Goal: Find specific page/section: Find specific page/section

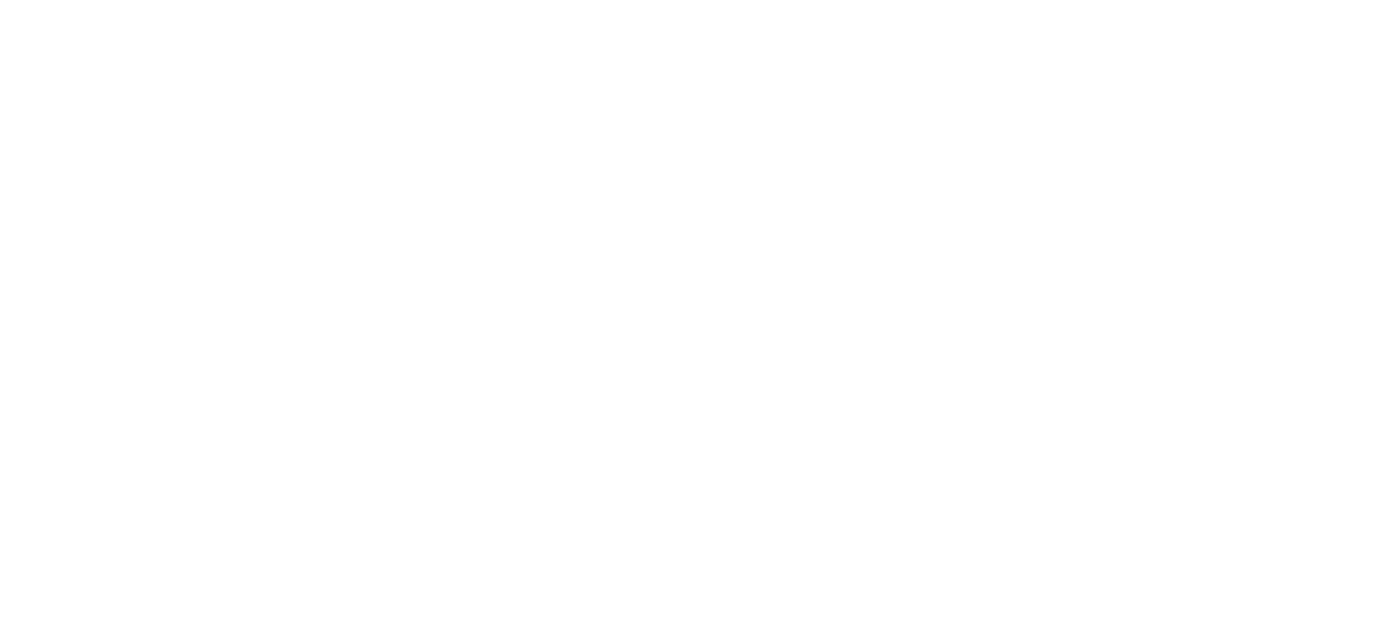
select select "Song"
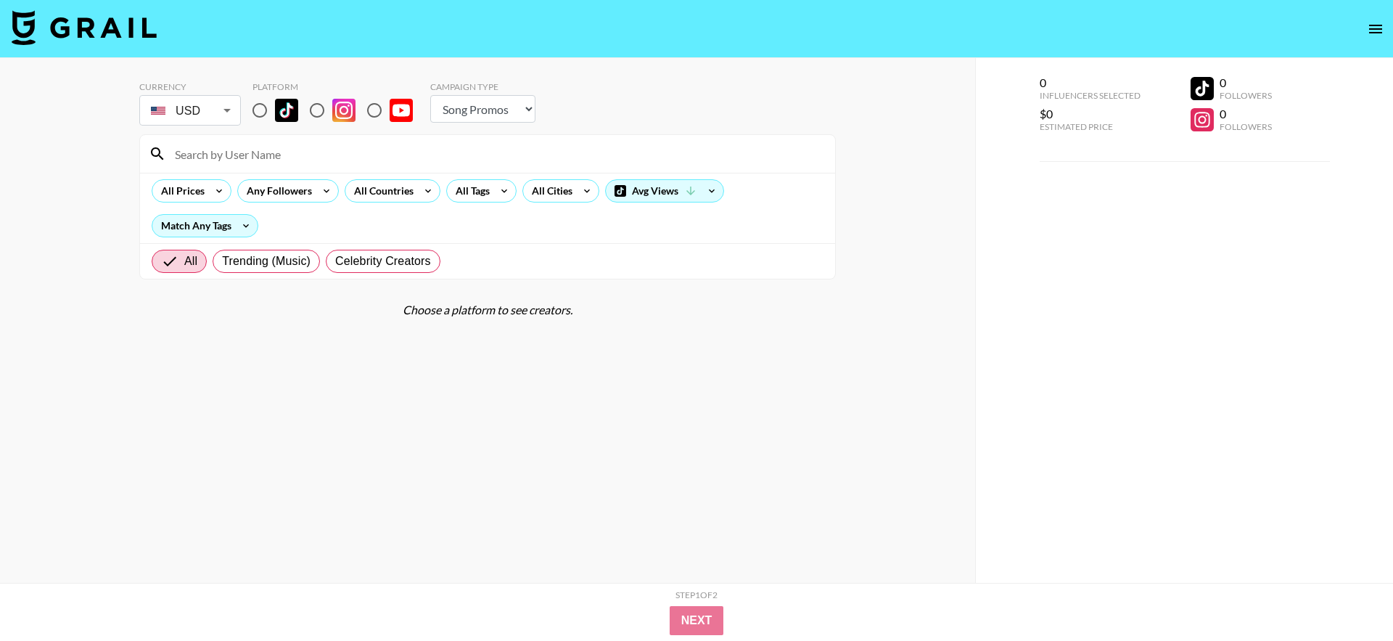
click at [320, 112] on input "radio" at bounding box center [317, 110] width 30 height 30
radio input "true"
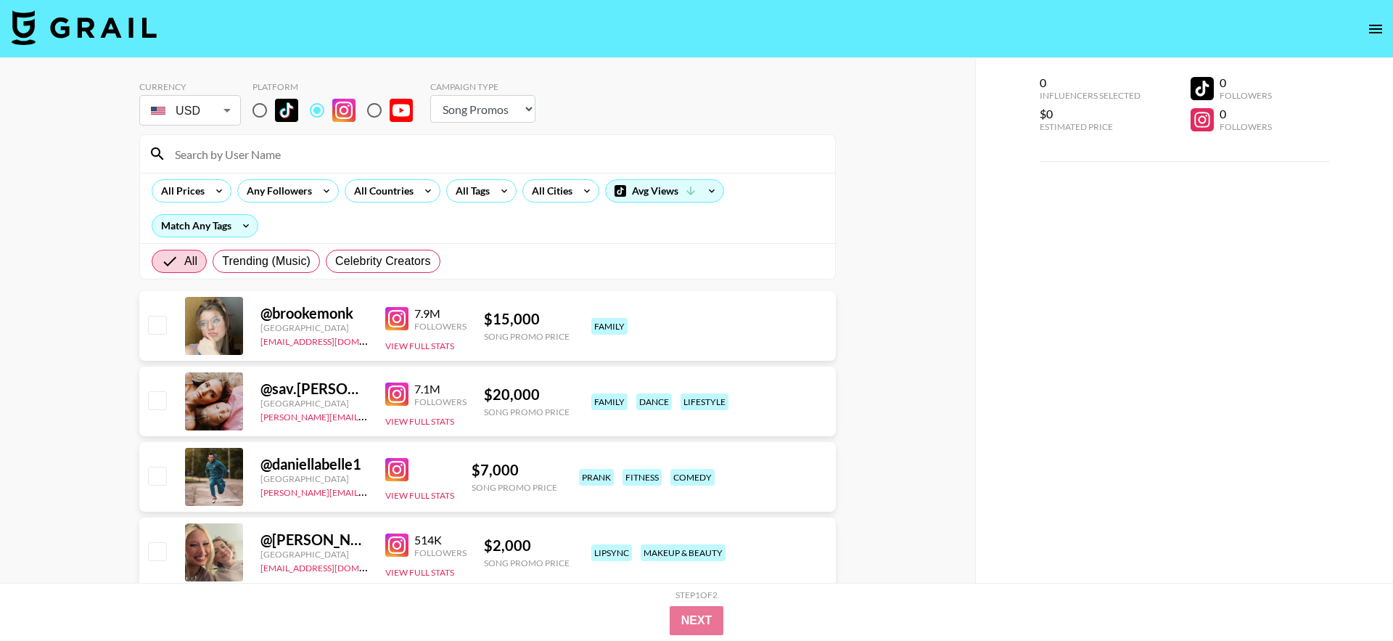
click at [319, 151] on input at bounding box center [496, 153] width 660 height 23
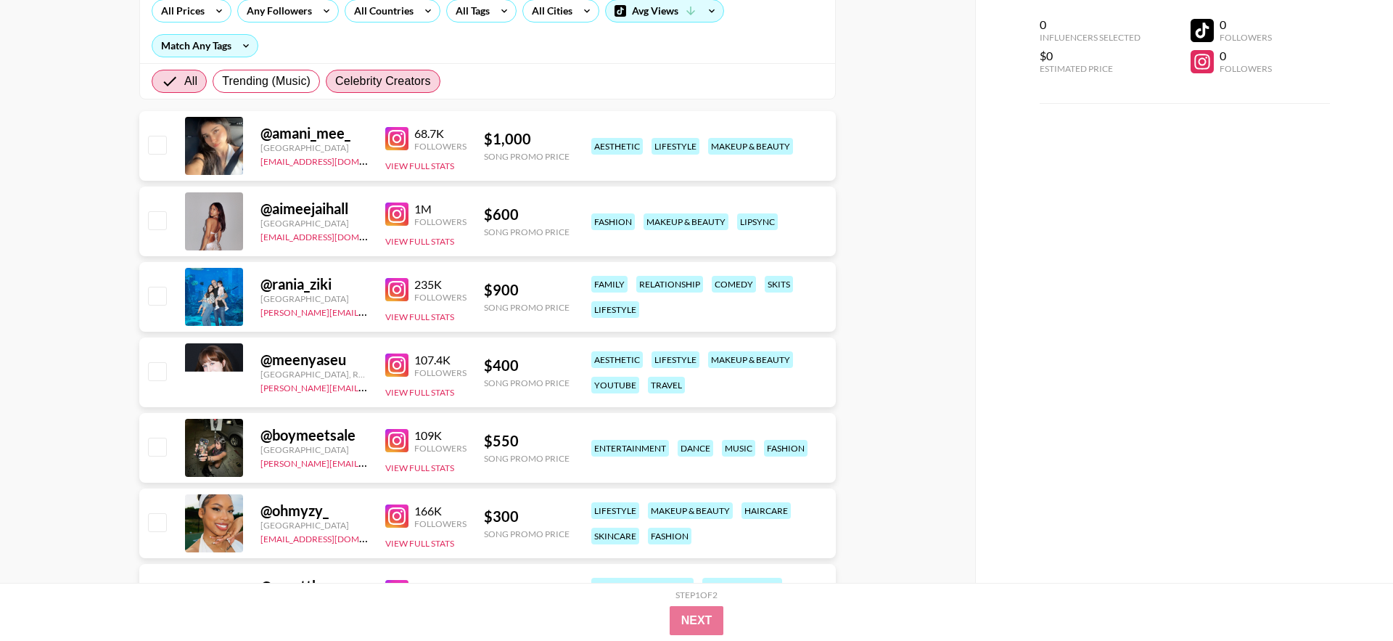
scroll to position [271, 0]
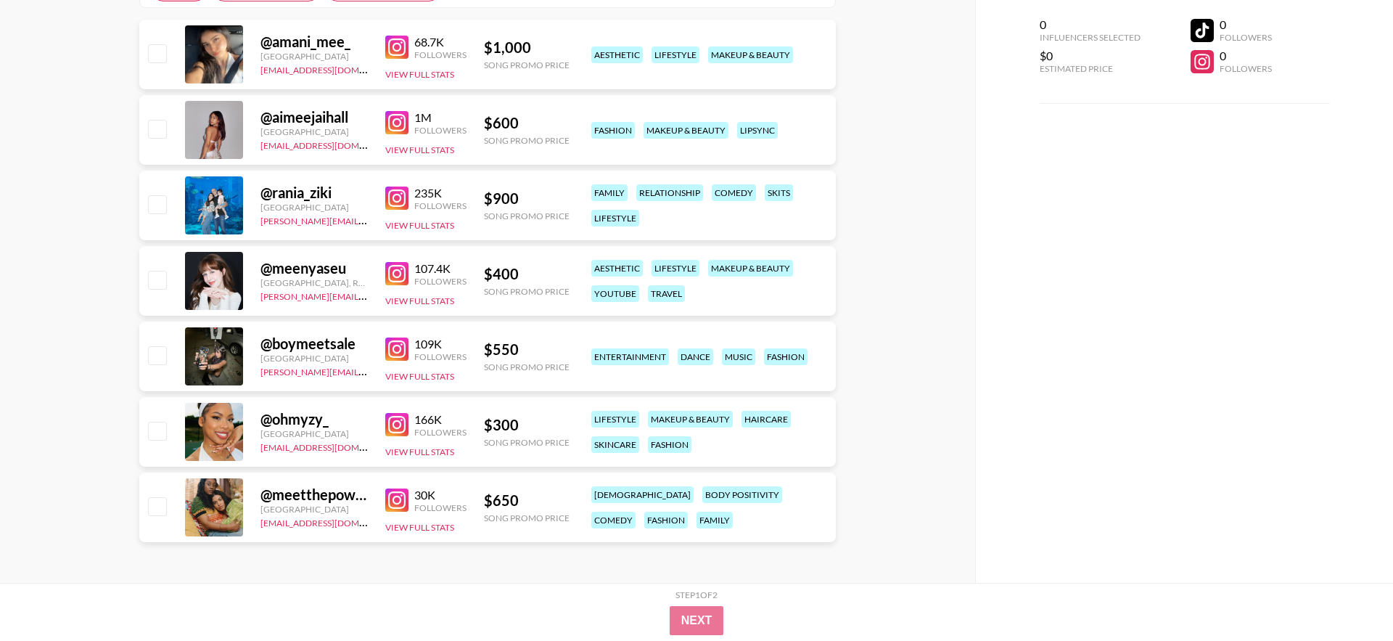
type input "mee"
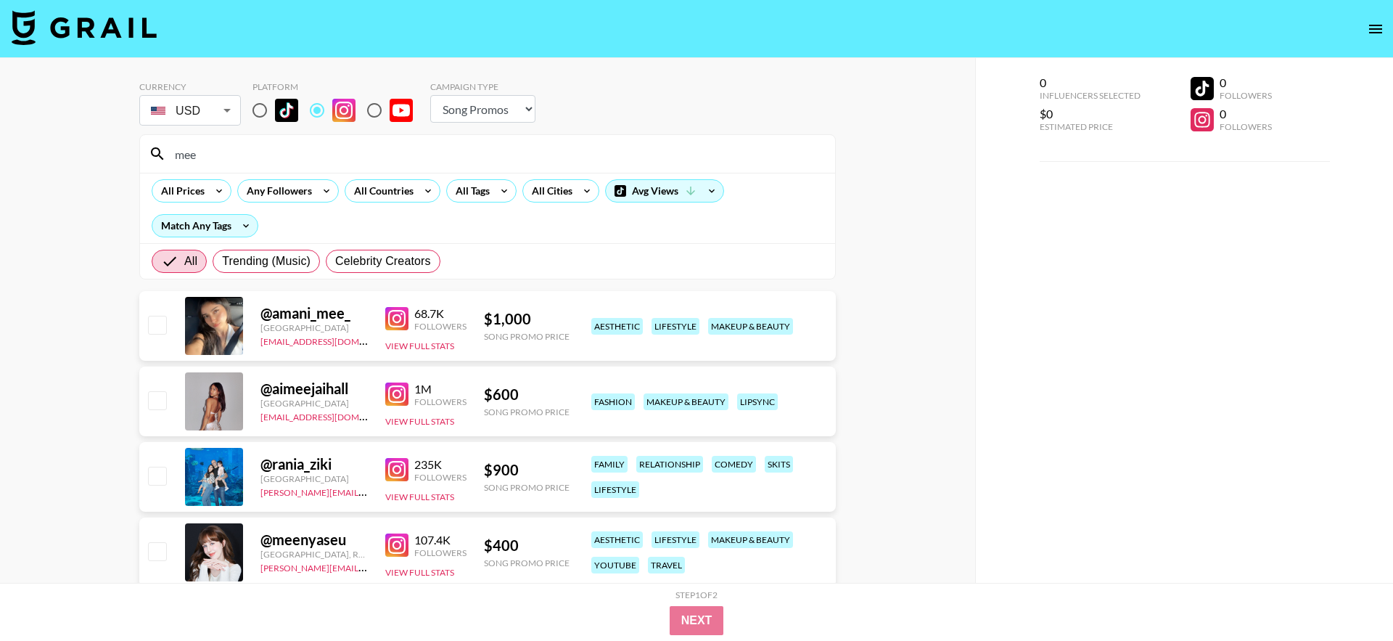
click at [279, 110] on img at bounding box center [286, 110] width 23 height 23
click at [275, 110] on input "radio" at bounding box center [260, 110] width 30 height 30
radio input "true"
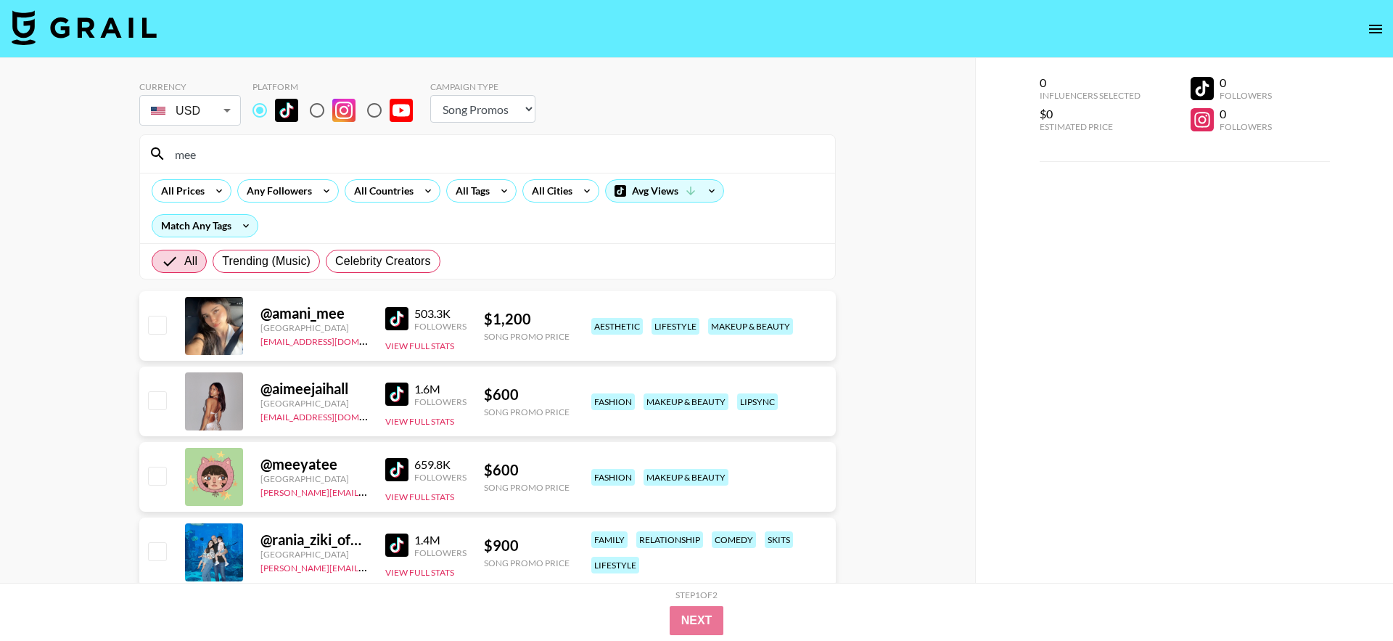
click at [295, 145] on input "mee" at bounding box center [496, 153] width 660 height 23
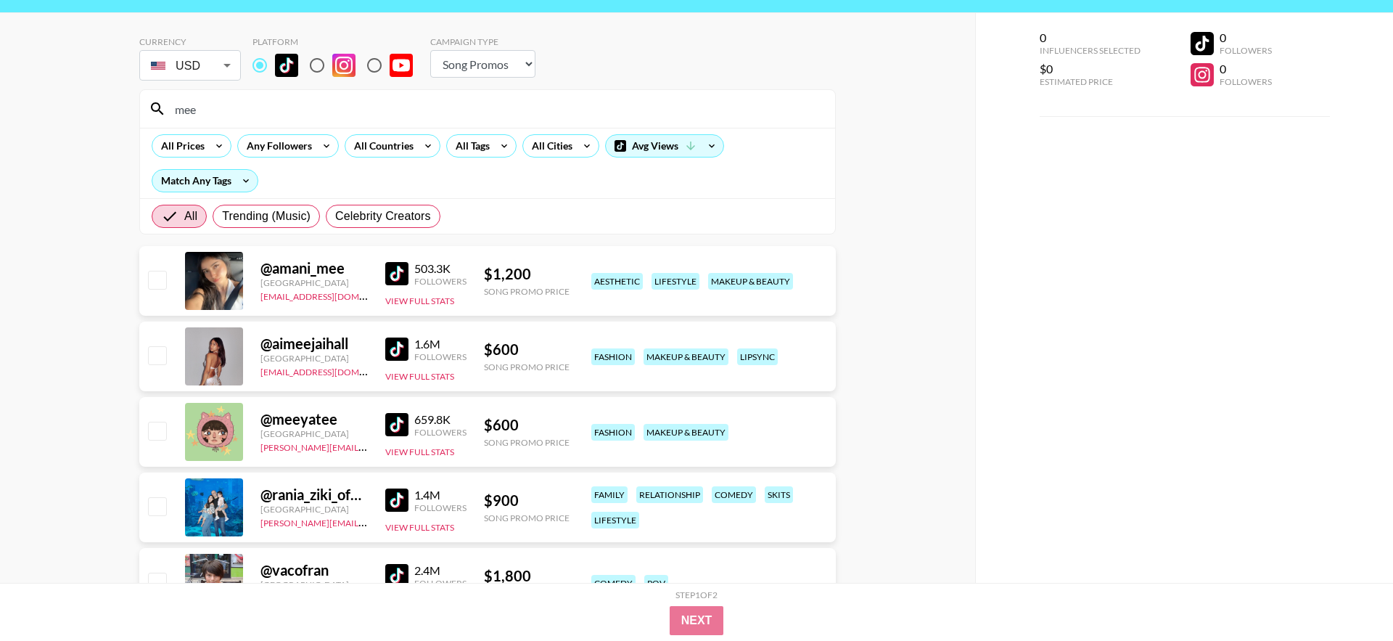
scroll to position [49, 0]
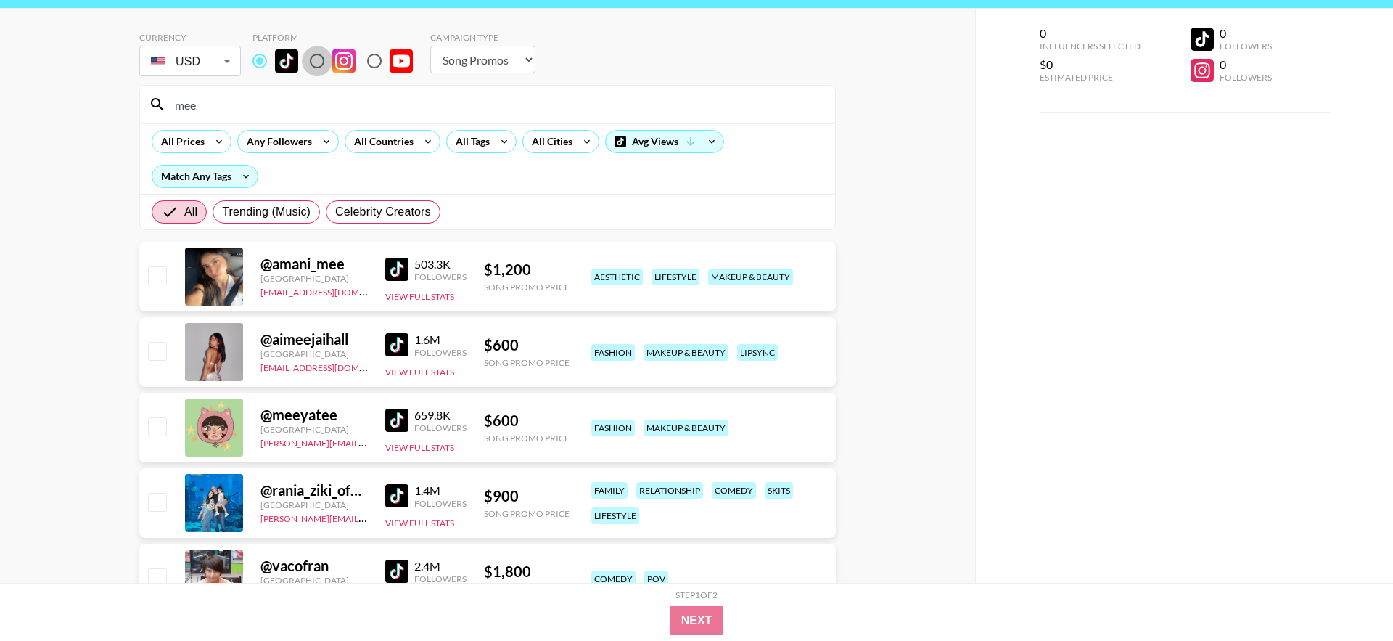
click at [321, 61] on input "radio" at bounding box center [317, 61] width 30 height 30
radio input "true"
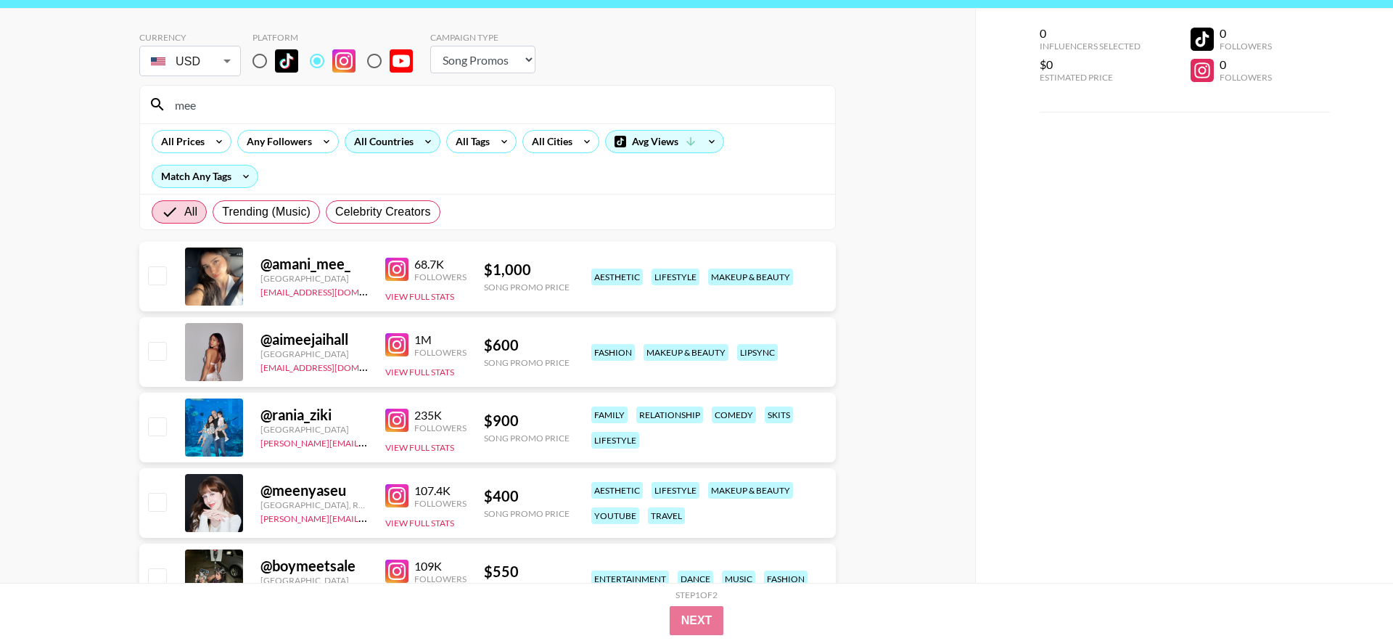
click at [375, 139] on div "All Countries" at bounding box center [380, 142] width 71 height 22
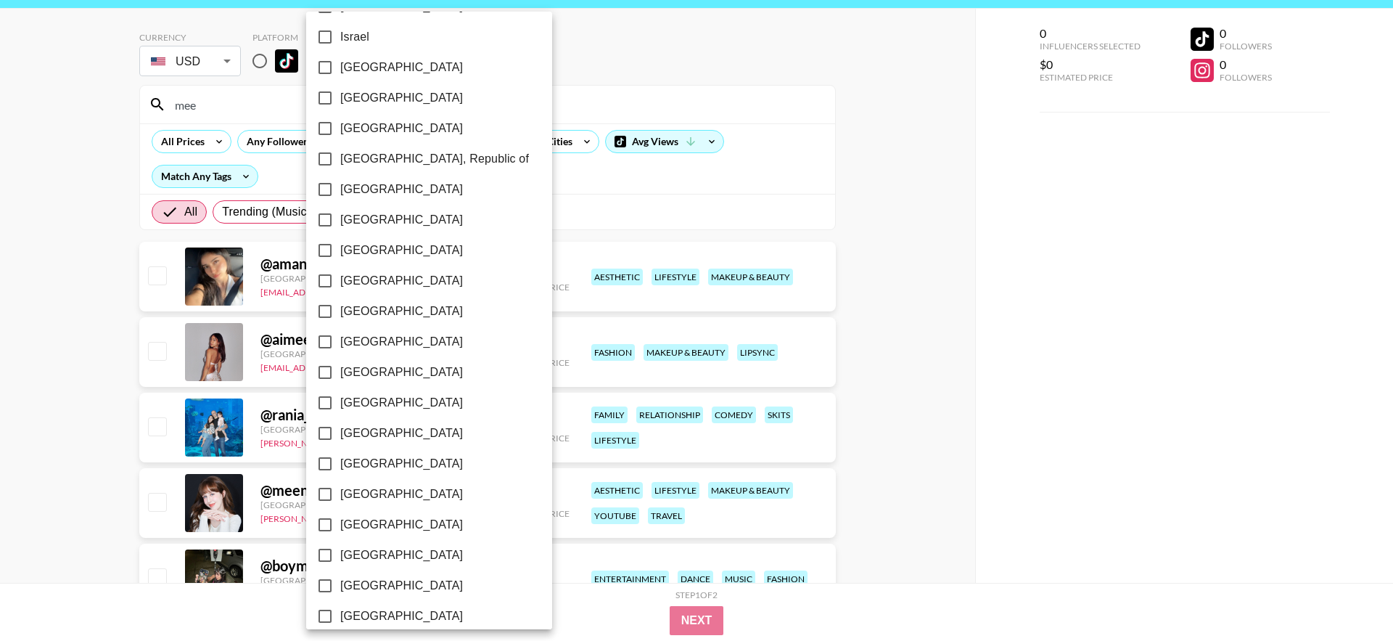
scroll to position [1052, 0]
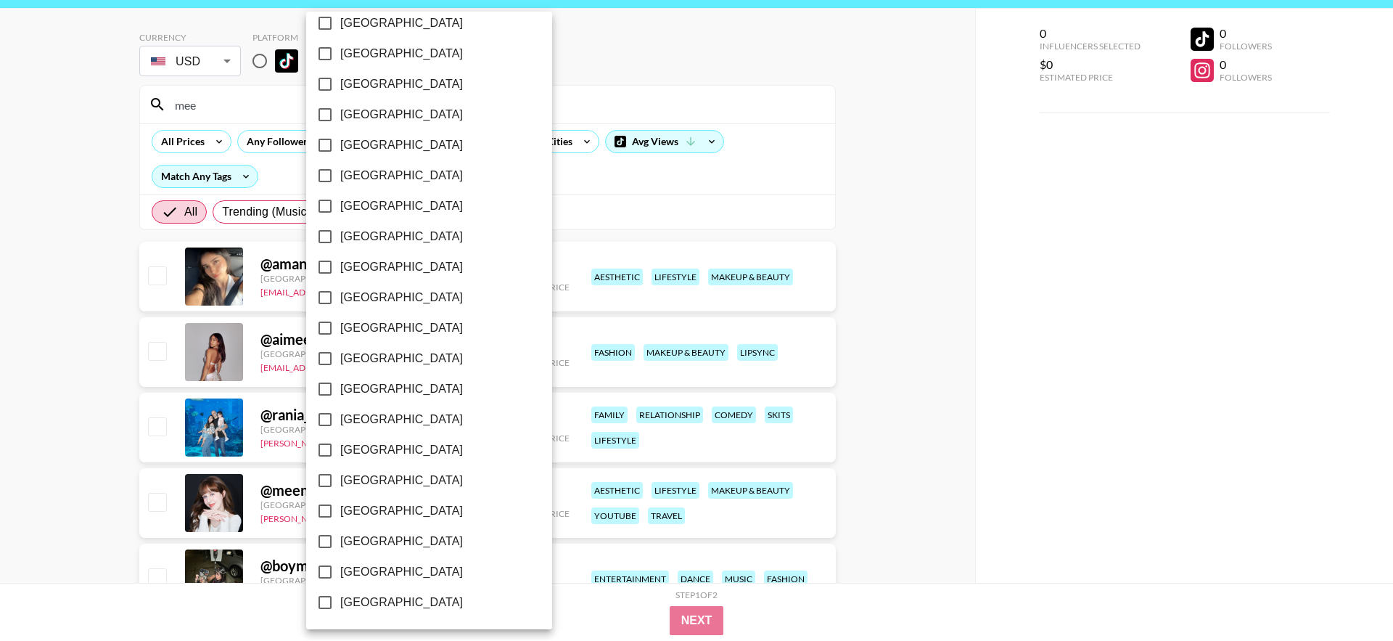
click at [397, 538] on span "[GEOGRAPHIC_DATA]" at bounding box center [401, 541] width 123 height 17
click at [340, 538] on input "[GEOGRAPHIC_DATA]" at bounding box center [325, 541] width 30 height 30
checkbox input "true"
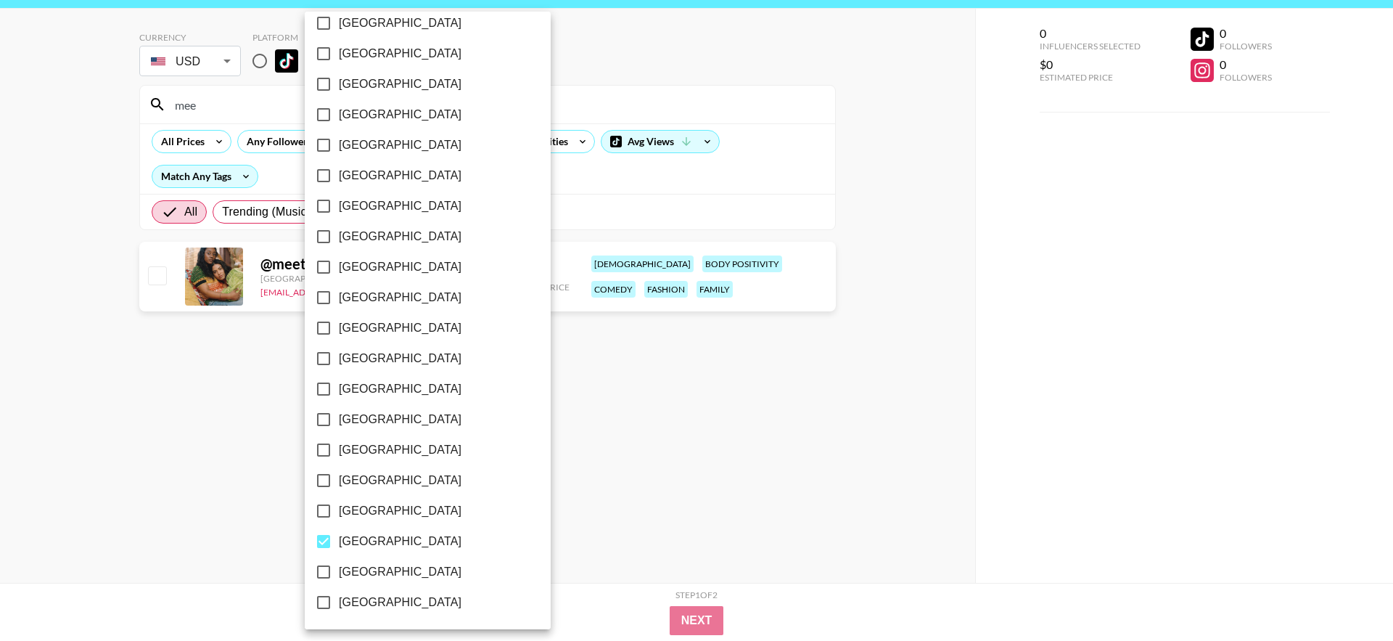
click at [59, 462] on div at bounding box center [696, 320] width 1393 height 641
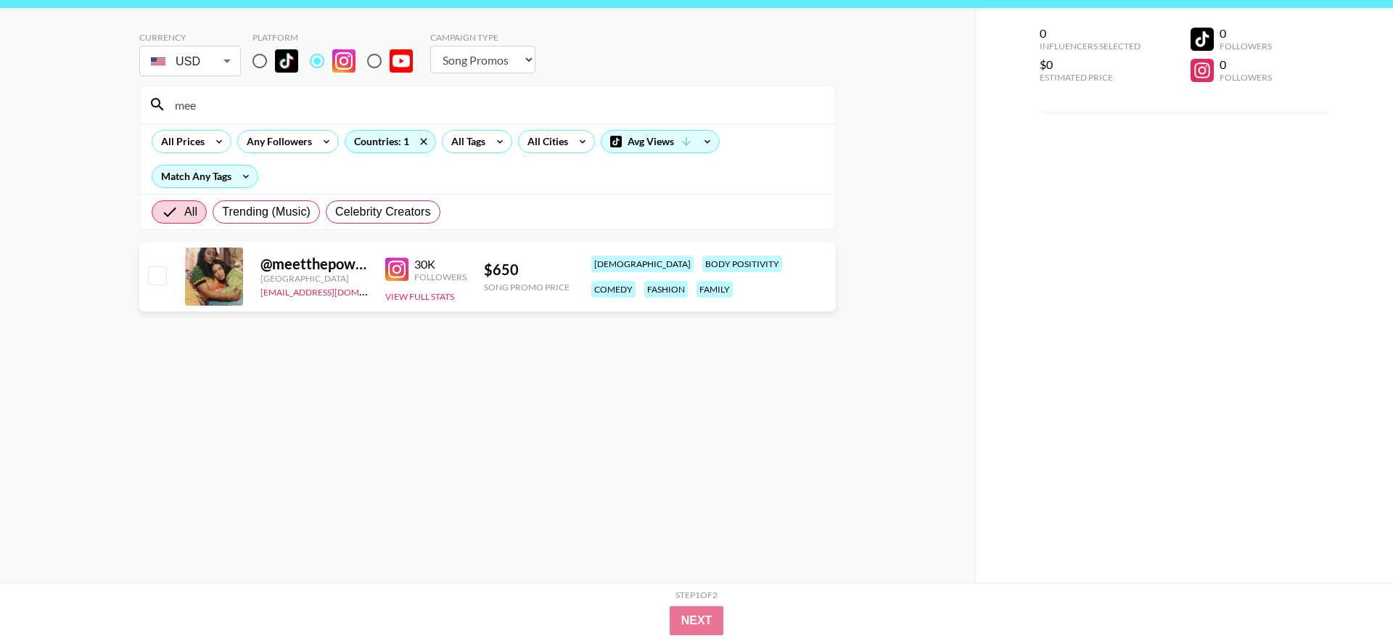
click at [311, 105] on input "mee" at bounding box center [496, 104] width 660 height 23
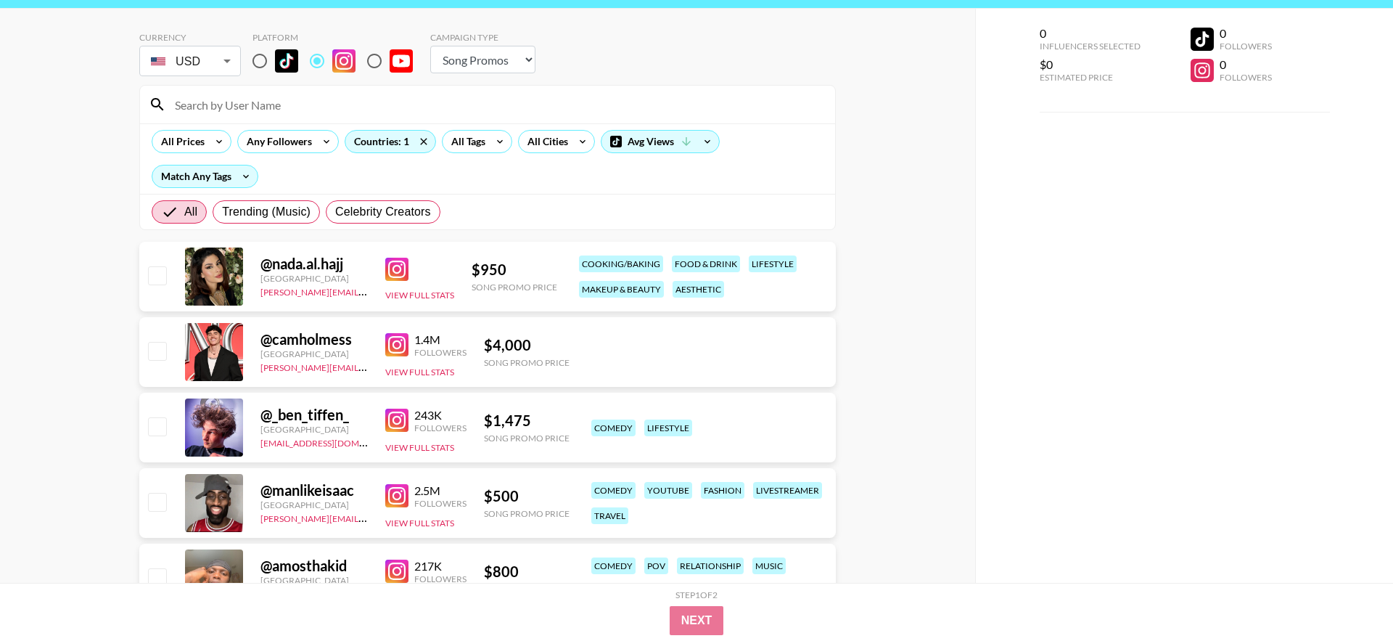
click at [625, 66] on div "Currency USD USD ​ Platform Campaign Type Choose Type... Song Promos Brand Prom…" at bounding box center [487, 55] width 697 height 47
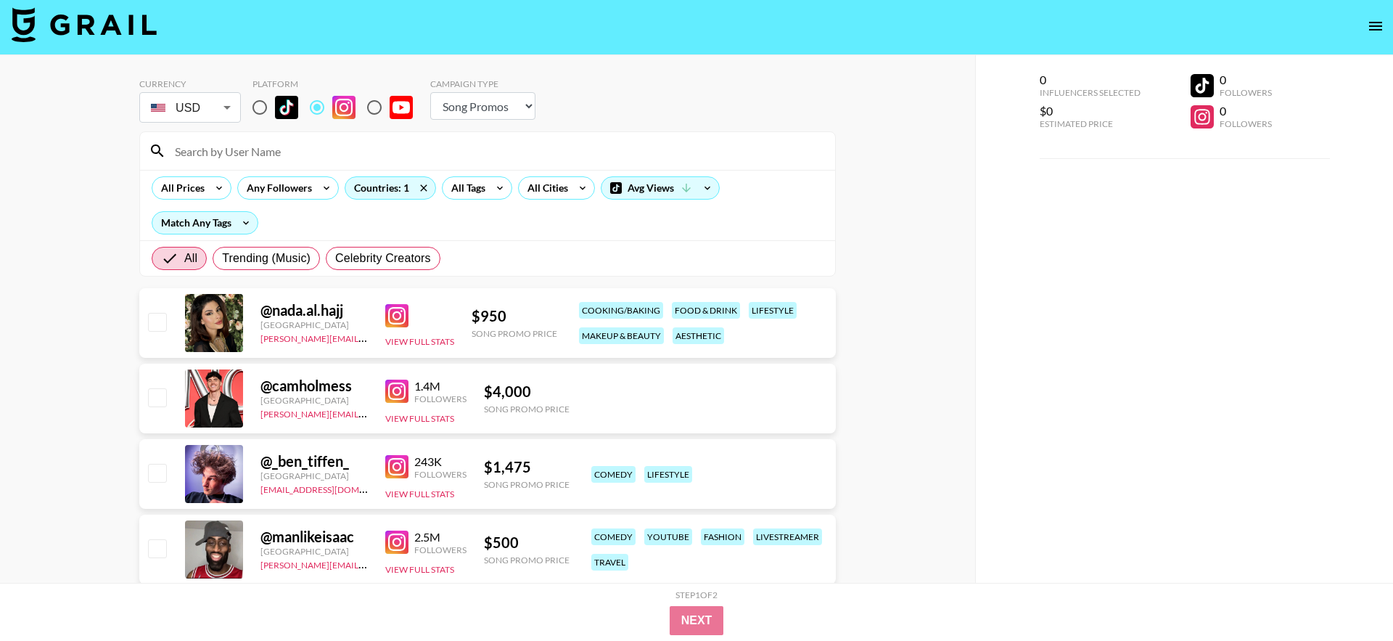
scroll to position [0, 0]
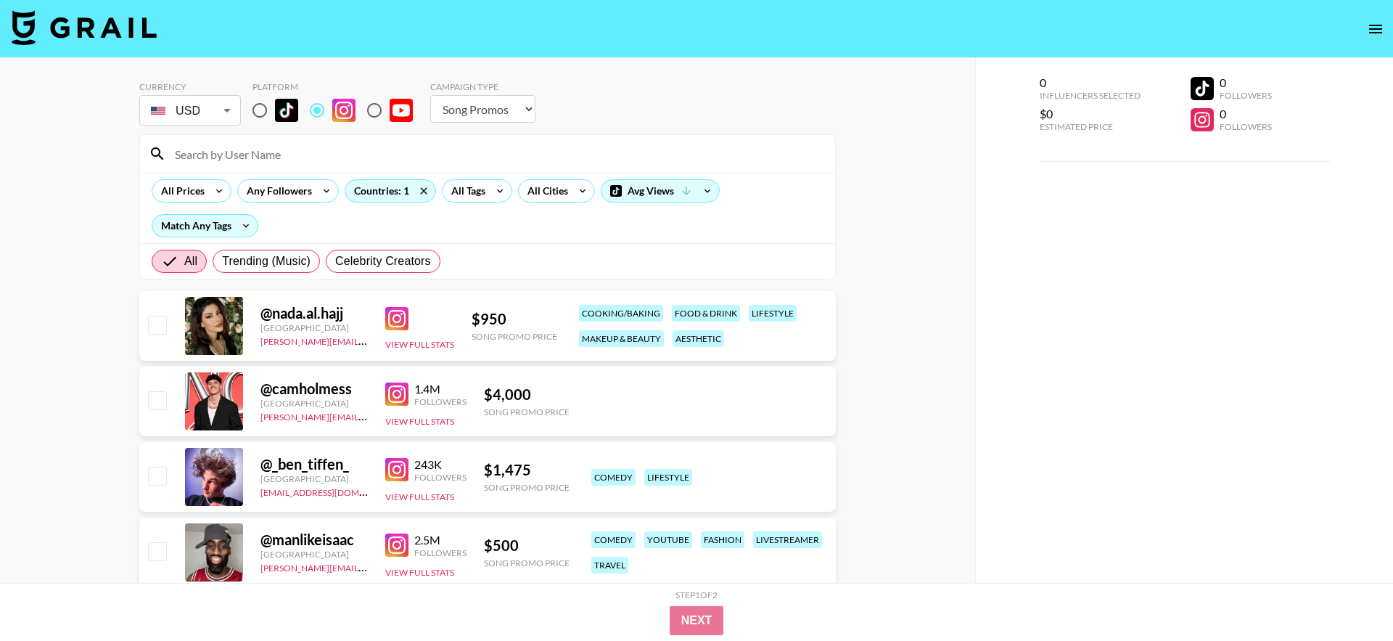
click at [202, 145] on li "USD" at bounding box center [190, 144] width 102 height 26
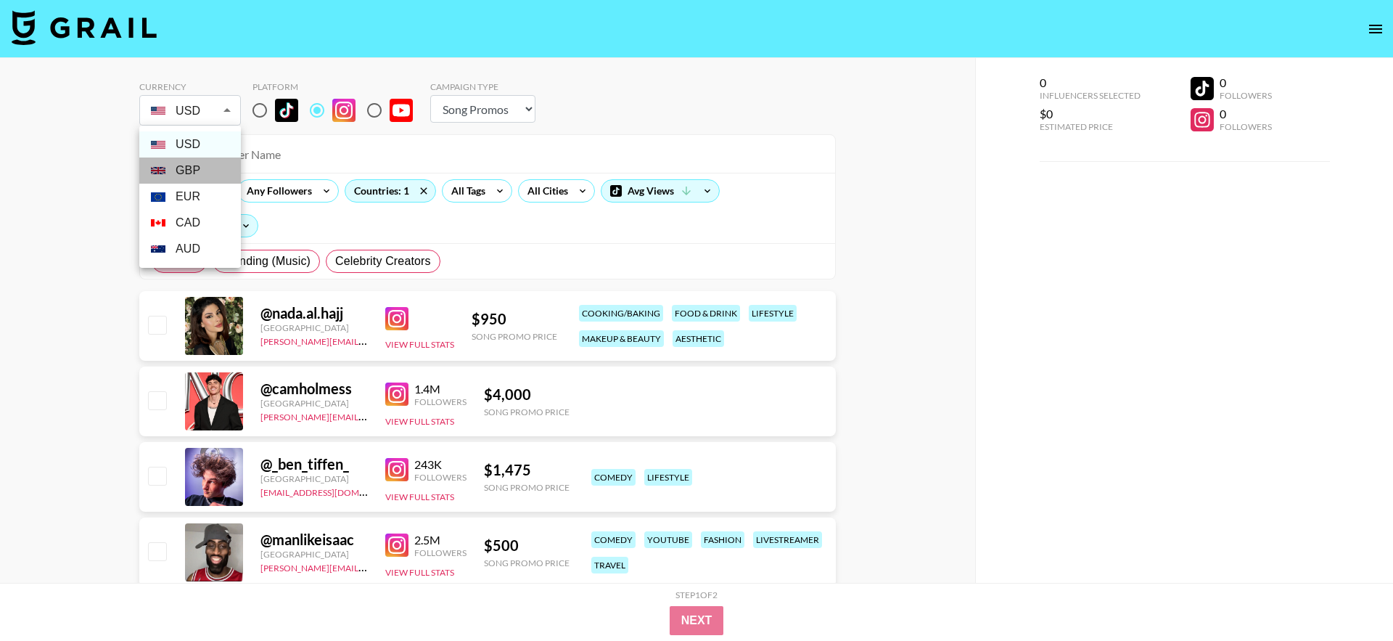
click at [207, 174] on li "GBP" at bounding box center [190, 170] width 102 height 26
type input "GBP"
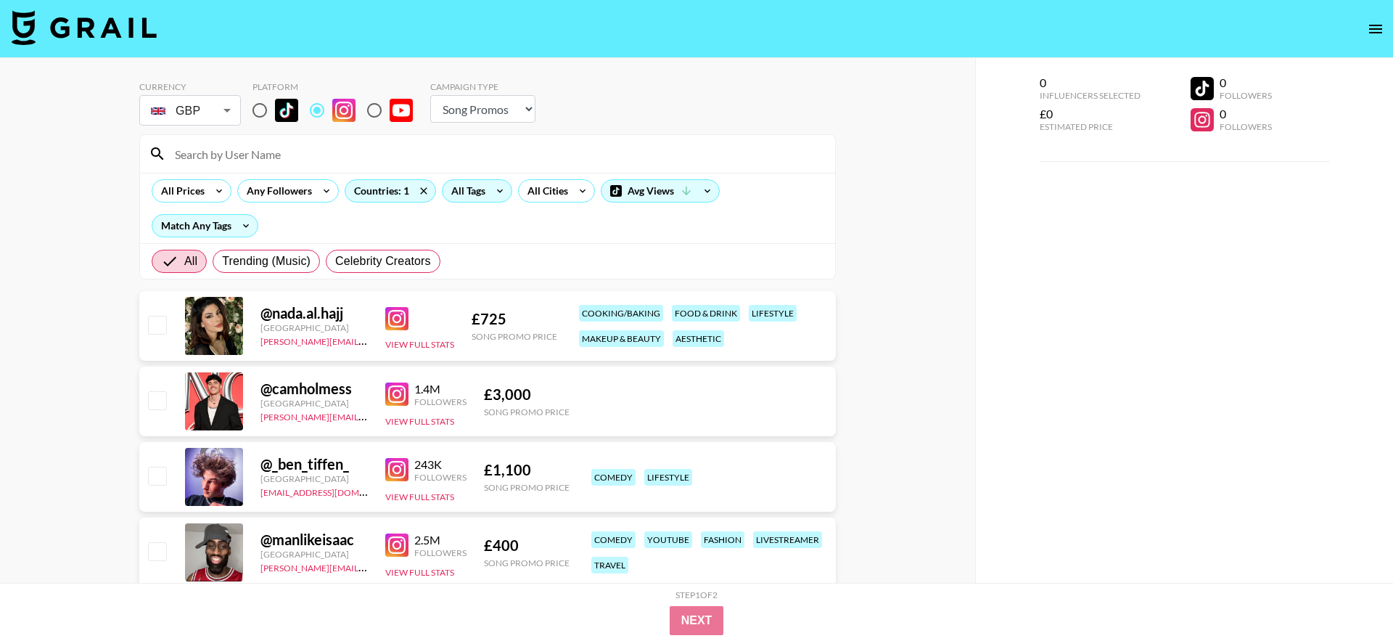
click at [462, 184] on div "All Tags" at bounding box center [466, 191] width 46 height 22
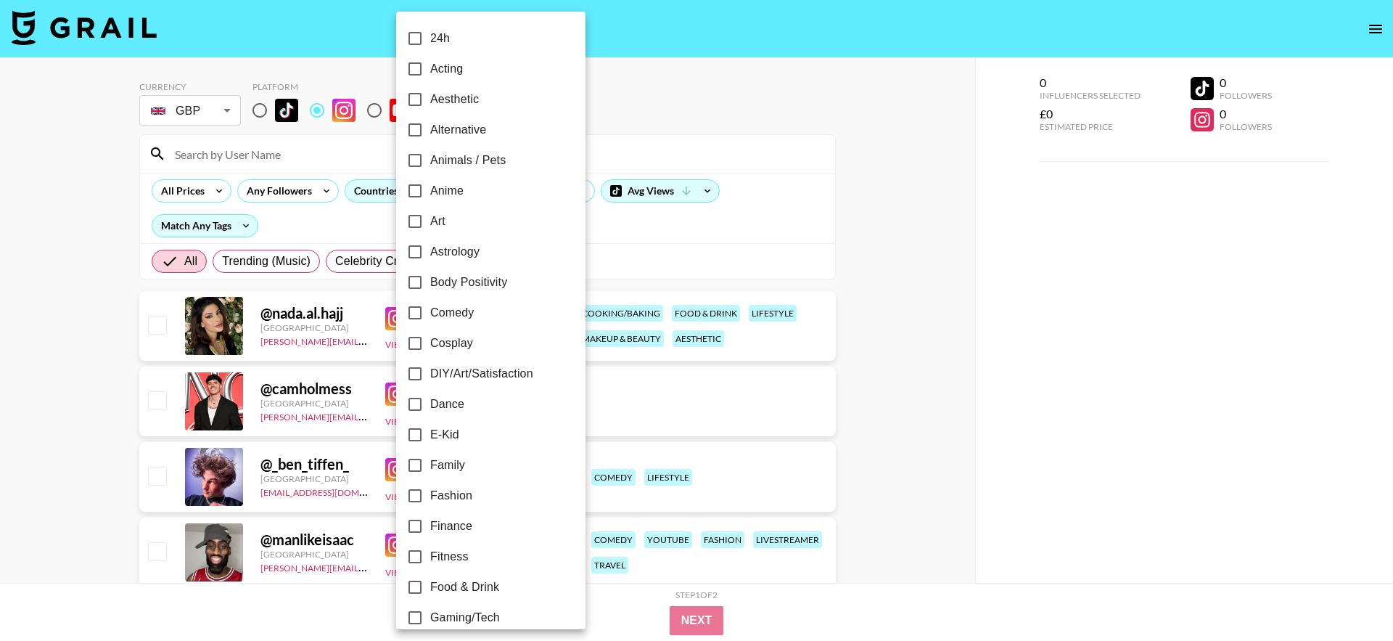
click at [472, 101] on span "Aesthetic" at bounding box center [454, 99] width 49 height 17
click at [430, 101] on input "Aesthetic" at bounding box center [415, 99] width 30 height 30
checkbox input "true"
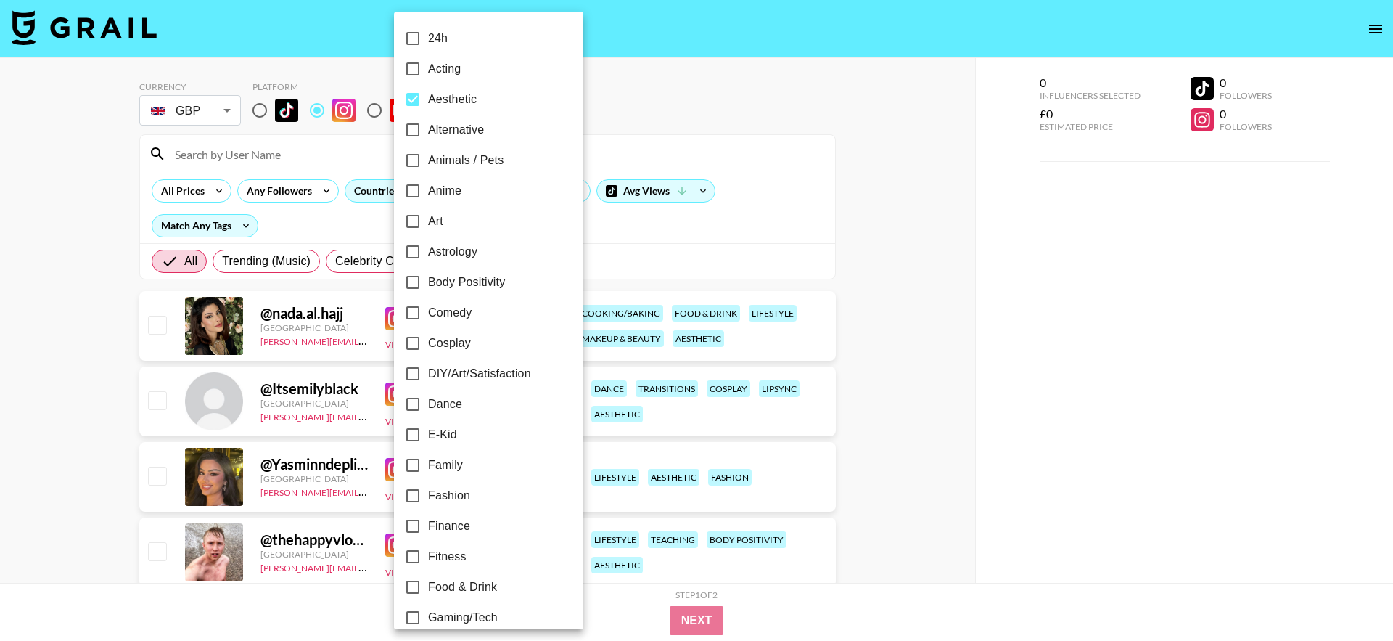
click at [749, 106] on div at bounding box center [696, 320] width 1393 height 641
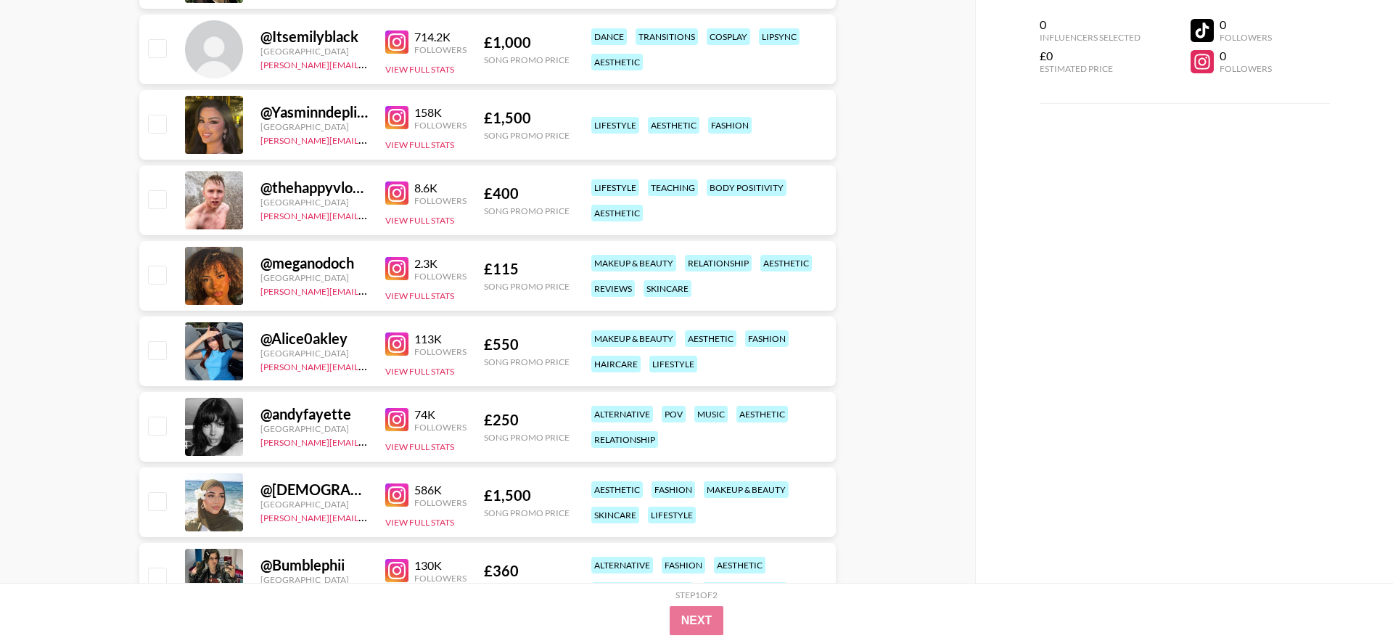
scroll to position [512, 0]
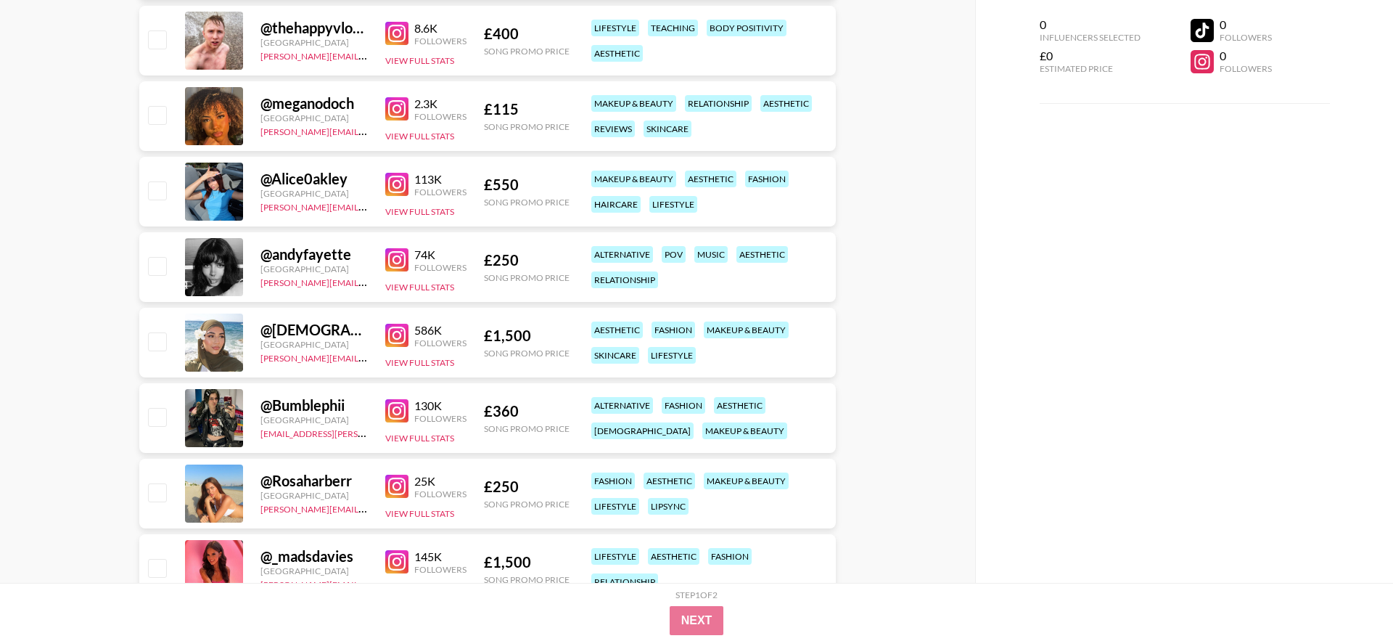
click at [401, 251] on img at bounding box center [396, 259] width 23 height 23
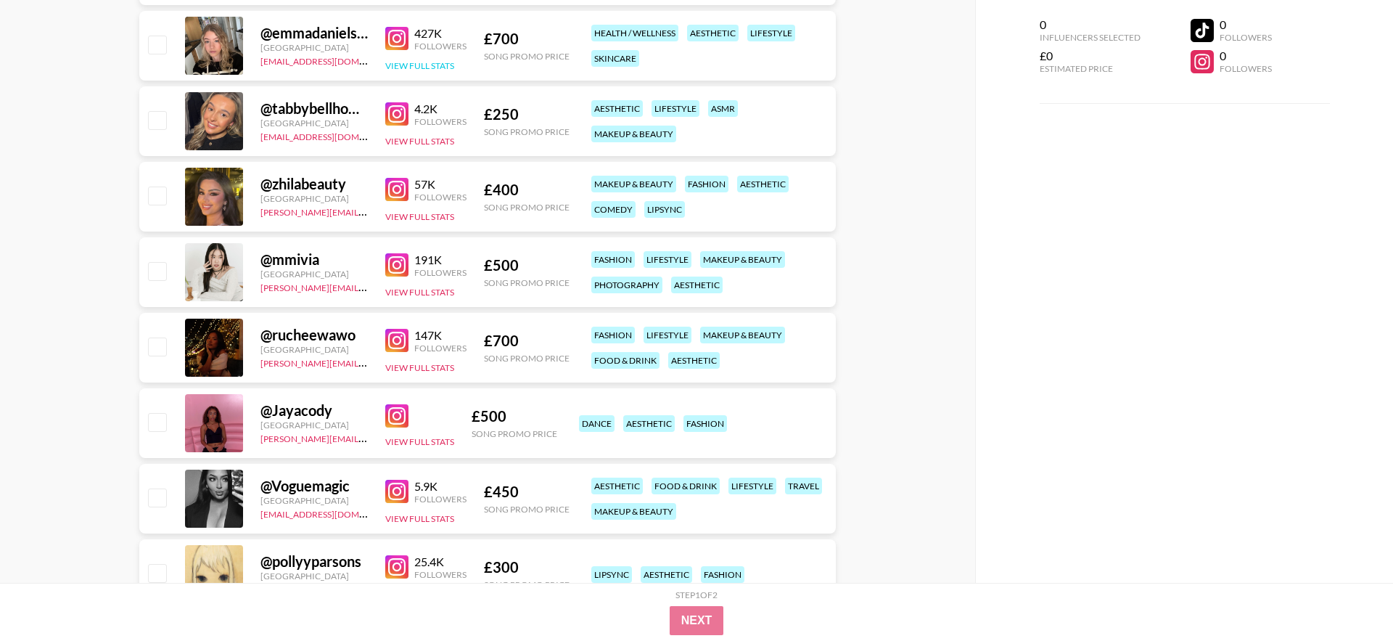
scroll to position [1188, 0]
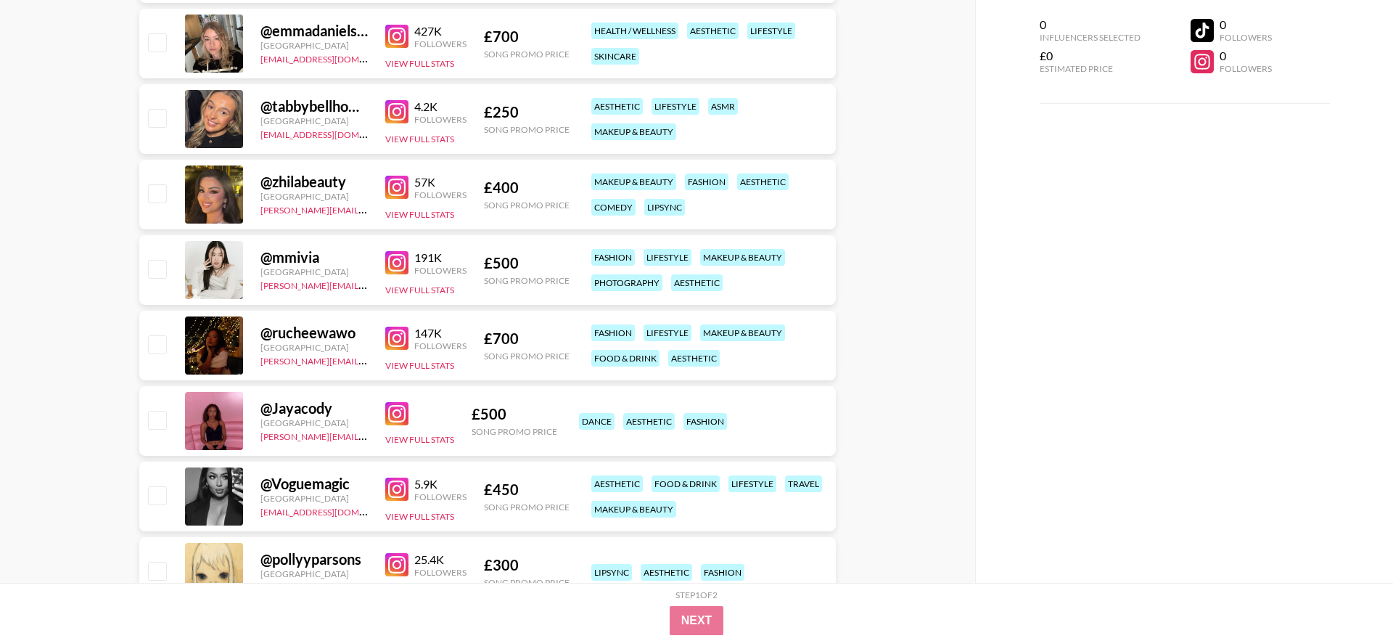
click at [394, 261] on img at bounding box center [396, 262] width 23 height 23
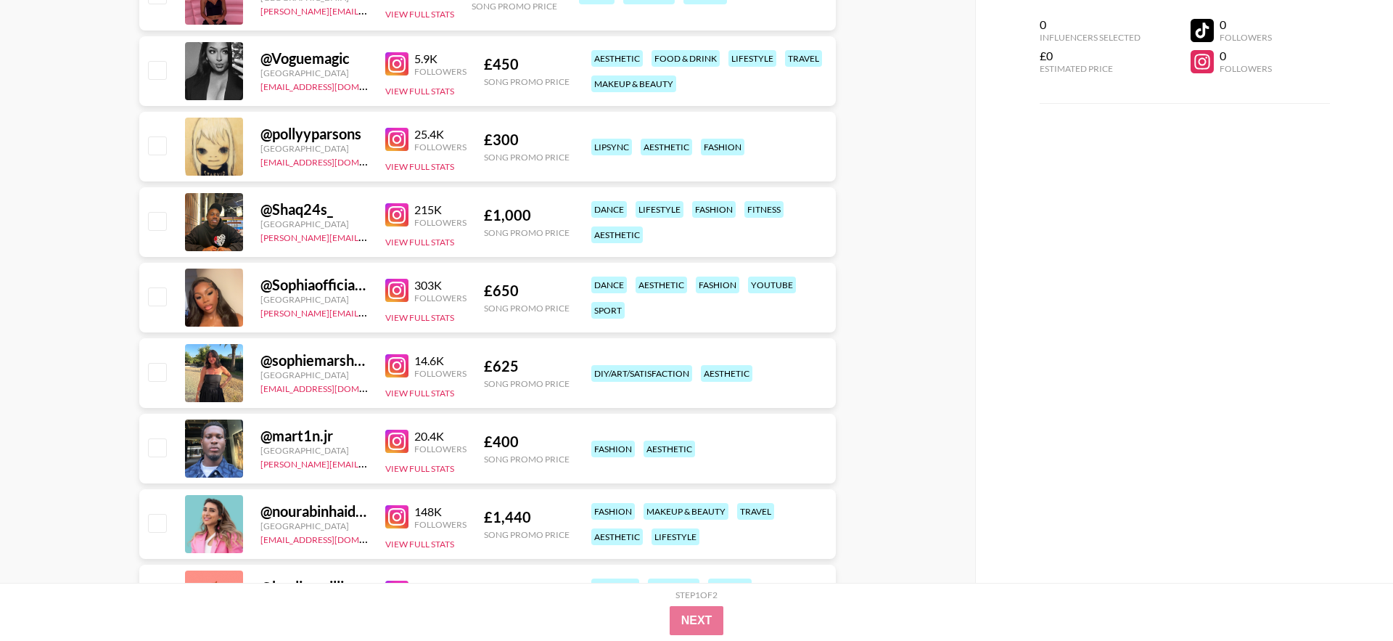
scroll to position [1615, 0]
